Goal: Navigation & Orientation: Find specific page/section

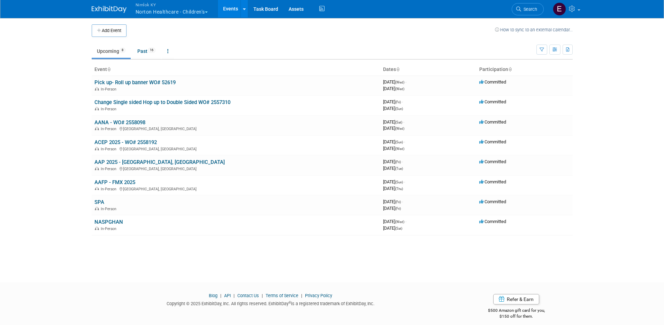
click at [201, 13] on button "Nimlok KY Norton Healthcare - Children’s" at bounding box center [176, 9] width 82 height 18
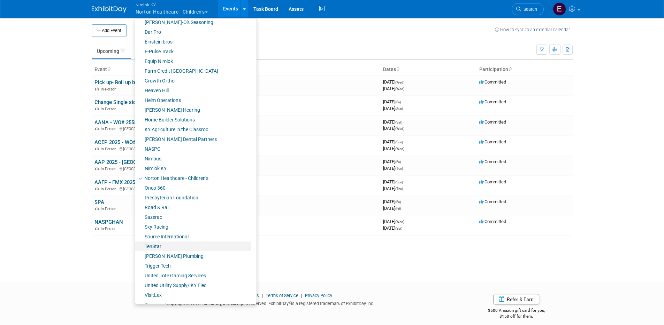
scroll to position [158, 0]
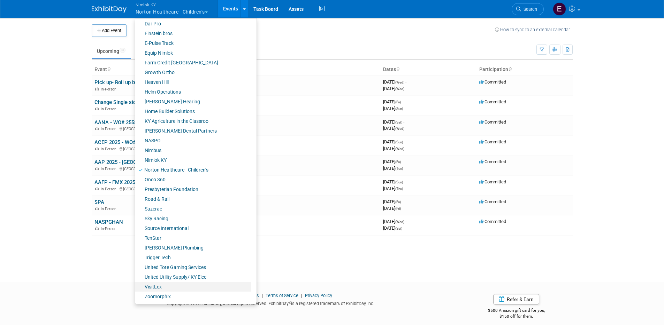
click at [162, 285] on link "VisitLex" at bounding box center [193, 287] width 116 height 10
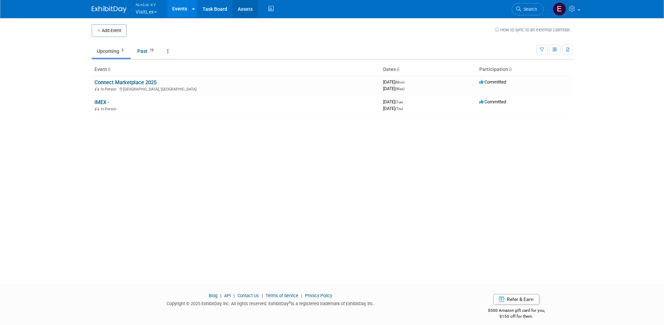
click at [244, 7] on link "Assets" at bounding box center [244, 8] width 25 height 17
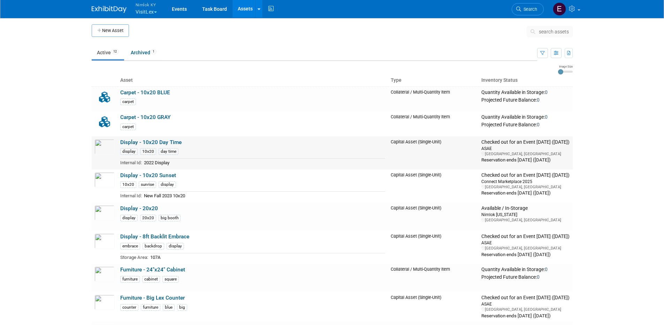
click at [151, 143] on link "Display - 10x20 Day Time" at bounding box center [150, 142] width 61 height 6
click at [162, 176] on link "Display - 10x20 Sunset" at bounding box center [148, 175] width 56 height 6
click at [140, 142] on link "Display - 10x20 Day Time" at bounding box center [150, 142] width 61 height 6
click at [154, 237] on link "Display - 8ft Backlit Embrace" at bounding box center [154, 237] width 69 height 6
